Goal: Information Seeking & Learning: Learn about a topic

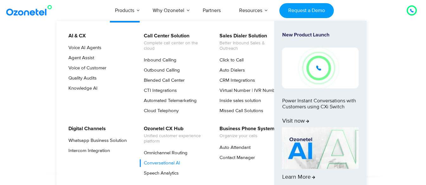
click at [166, 163] on link "Conversational AI" at bounding box center [160, 163] width 41 height 8
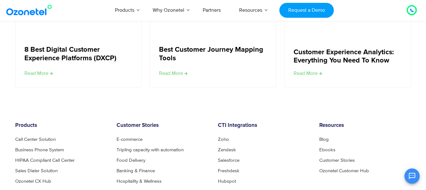
scroll to position [2039, 0]
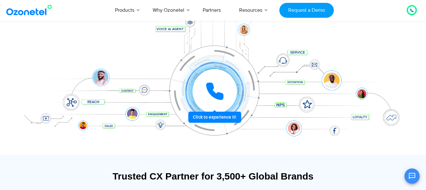
scroll to position [63, 0]
